Goal: Book appointment/travel/reservation

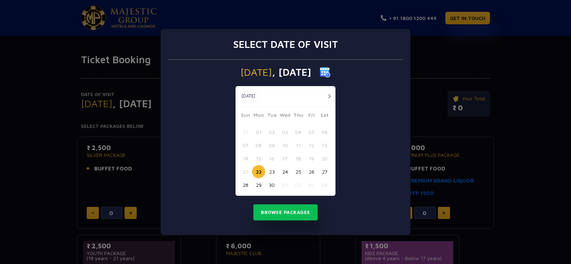
click at [330, 95] on button "button" at bounding box center [329, 96] width 9 height 9
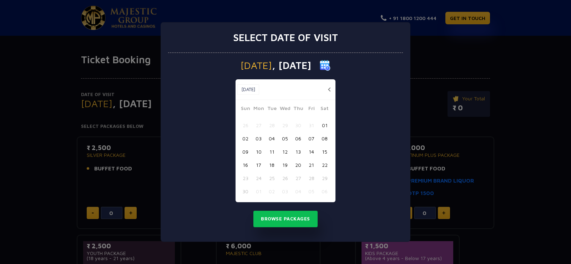
click at [262, 165] on button "17" at bounding box center [258, 164] width 13 height 13
click at [286, 222] on button "Browse Packages" at bounding box center [285, 219] width 64 height 16
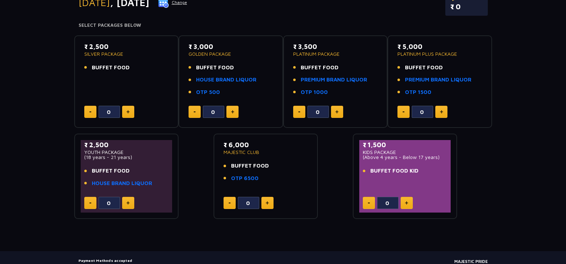
scroll to position [142, 0]
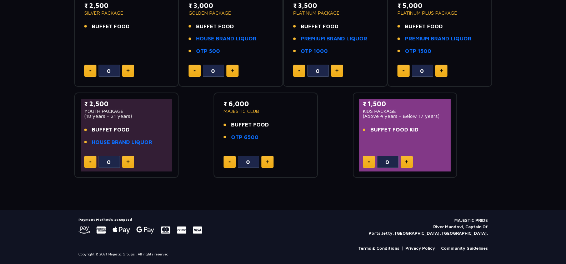
click at [267, 158] on button at bounding box center [267, 162] width 12 height 12
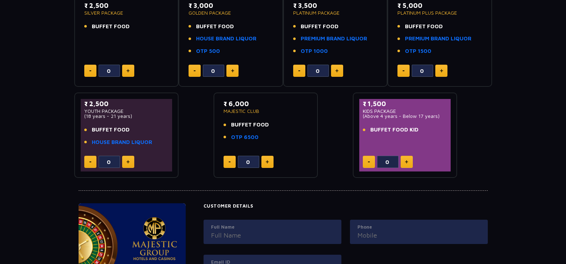
type input "1"
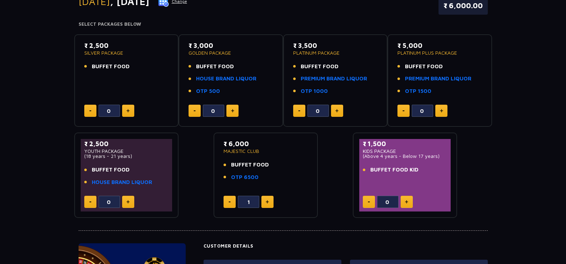
scroll to position [91, 0]
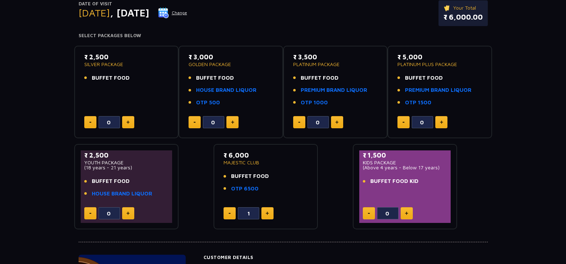
click at [127, 120] on img at bounding box center [127, 122] width 3 height 4
type input "1"
click at [232, 125] on button at bounding box center [232, 122] width 12 height 12
type input "1"
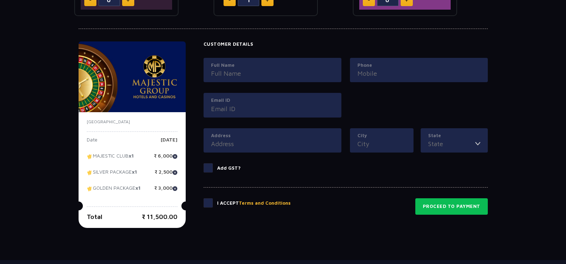
scroll to position [354, 0]
